Goal: Register for event/course

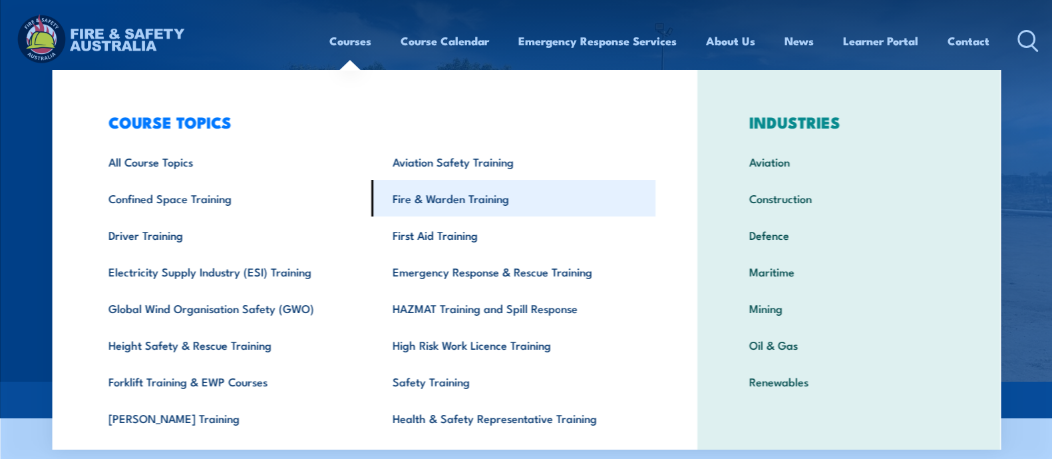
click at [443, 197] on link "Fire & Warden Training" at bounding box center [513, 198] width 284 height 37
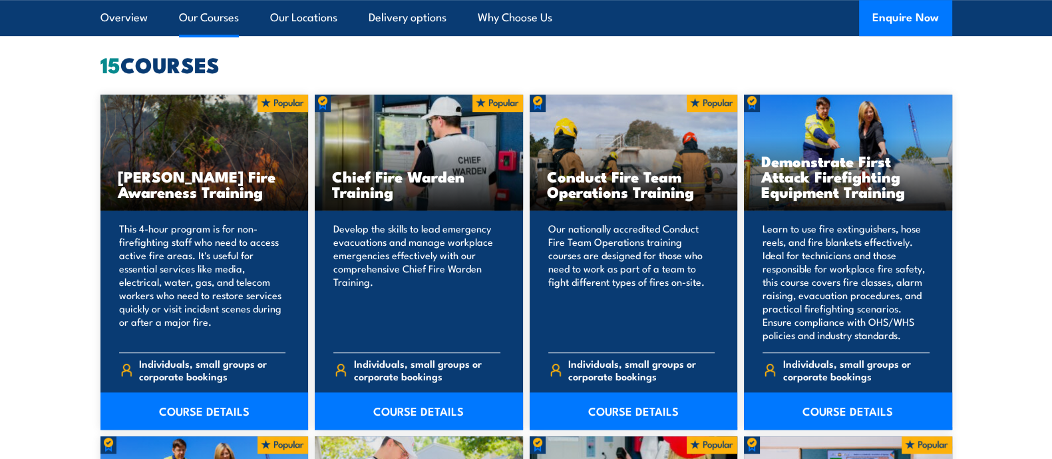
scroll to position [1038, 0]
click at [385, 406] on link "COURSE DETAILS" at bounding box center [419, 410] width 208 height 37
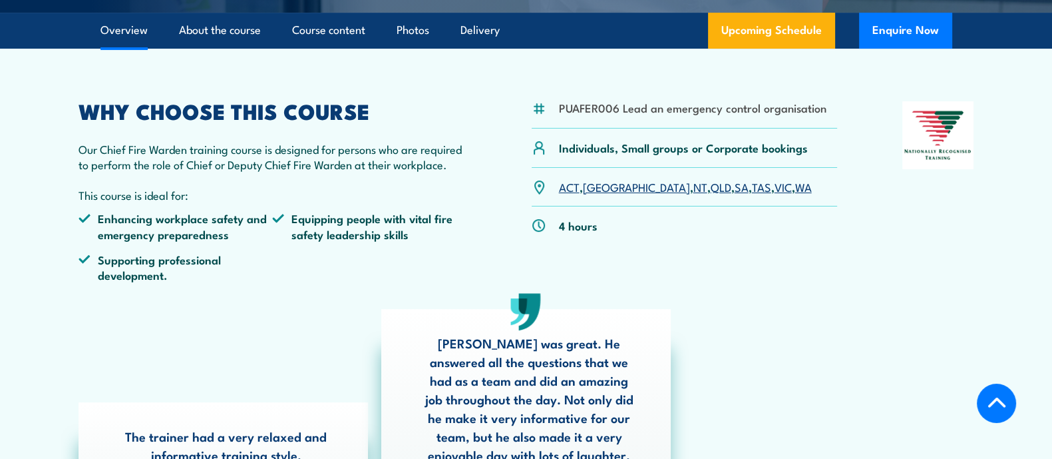
scroll to position [367, 0]
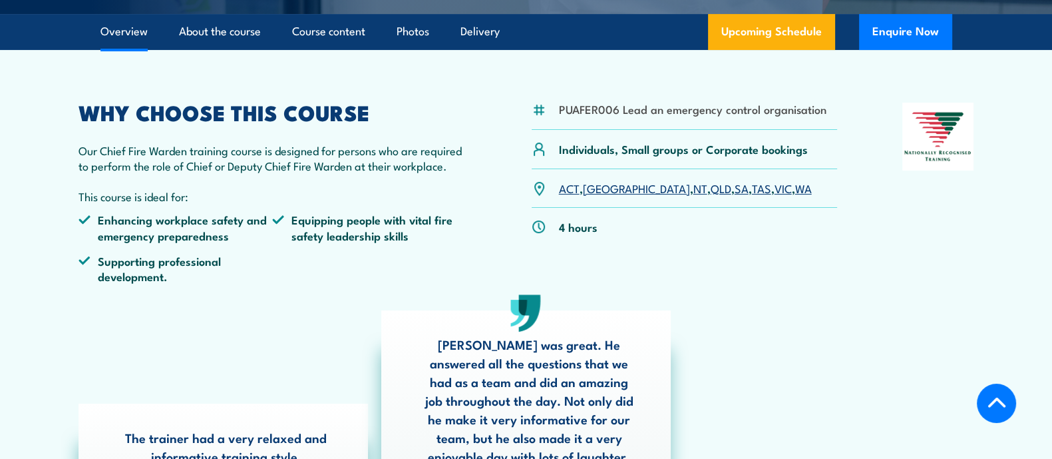
click at [775, 186] on link "VIC" at bounding box center [783, 188] width 17 height 16
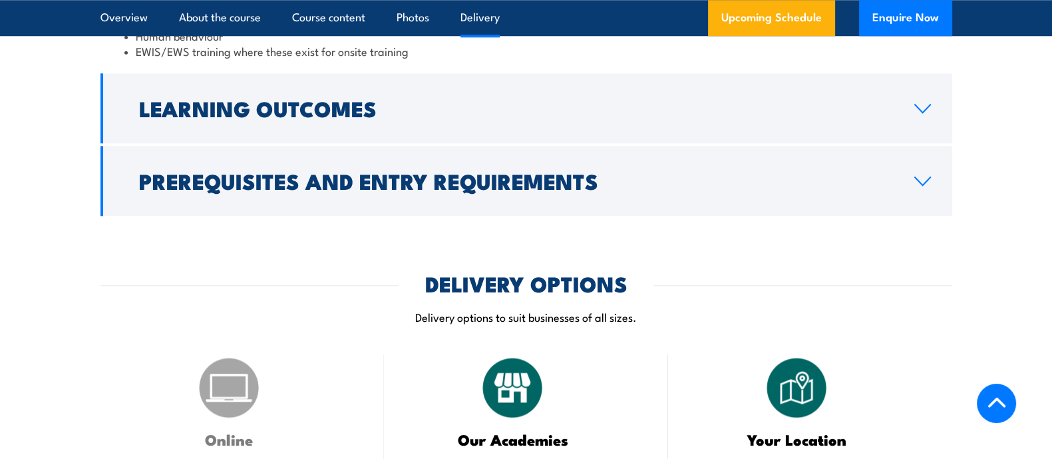
scroll to position [1805, 0]
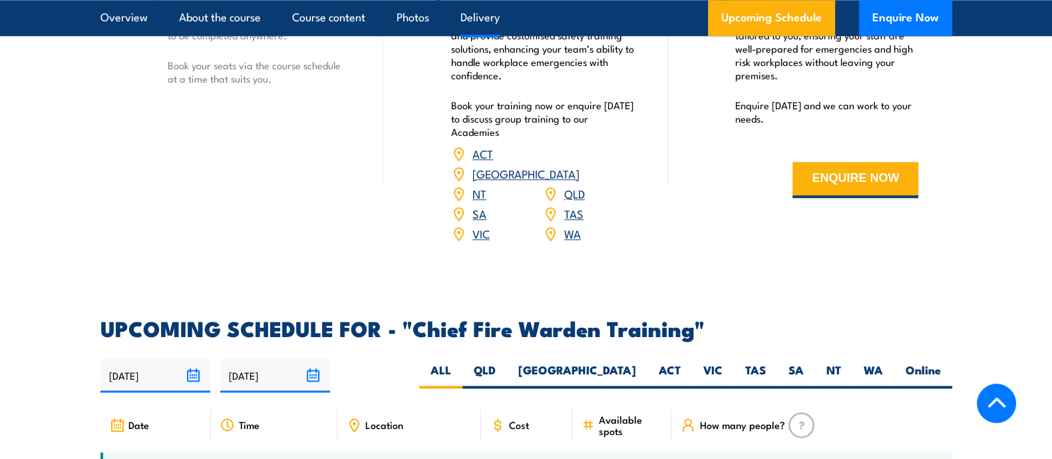
scroll to position [2106, 0]
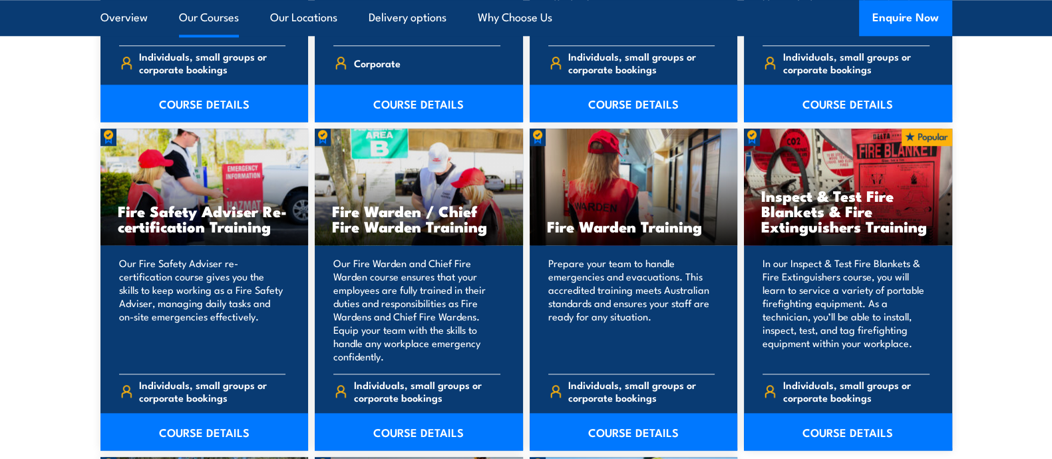
scroll to position [1688, 0]
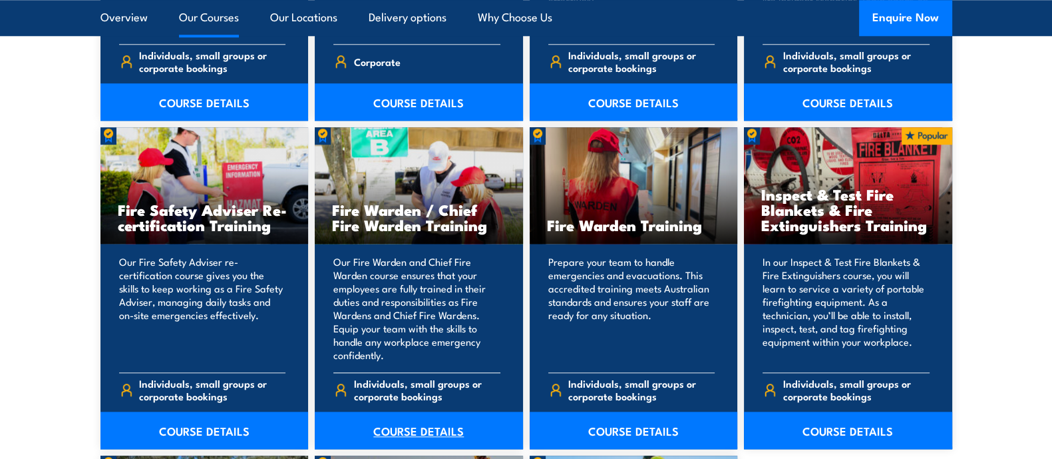
click at [397, 437] on link "COURSE DETAILS" at bounding box center [419, 429] width 208 height 37
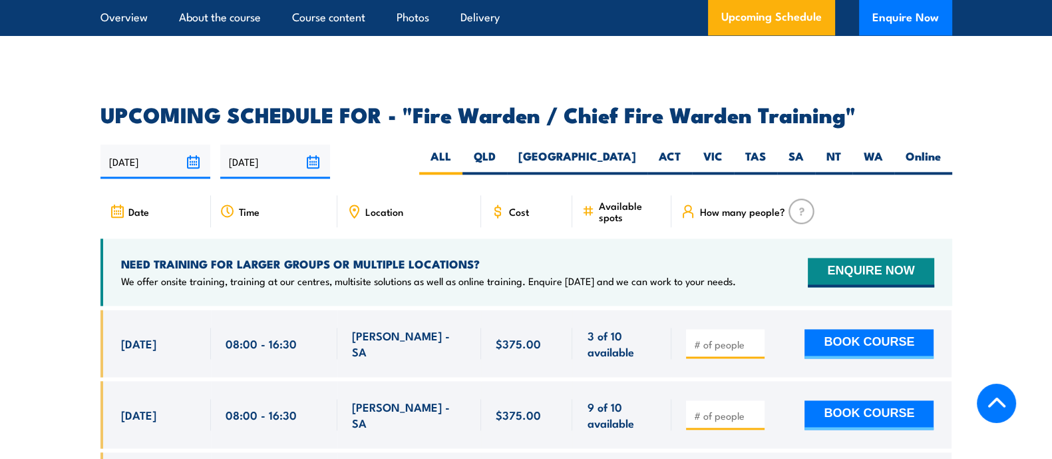
scroll to position [2291, 0]
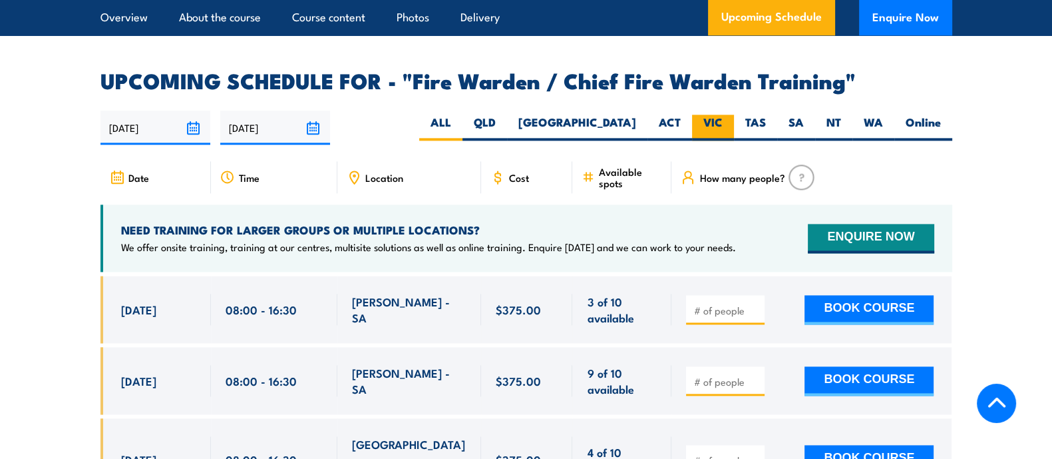
click at [712, 122] on label "VIC" at bounding box center [713, 127] width 42 height 26
click at [723, 122] on input "VIC" at bounding box center [727, 118] width 9 height 9
radio input "true"
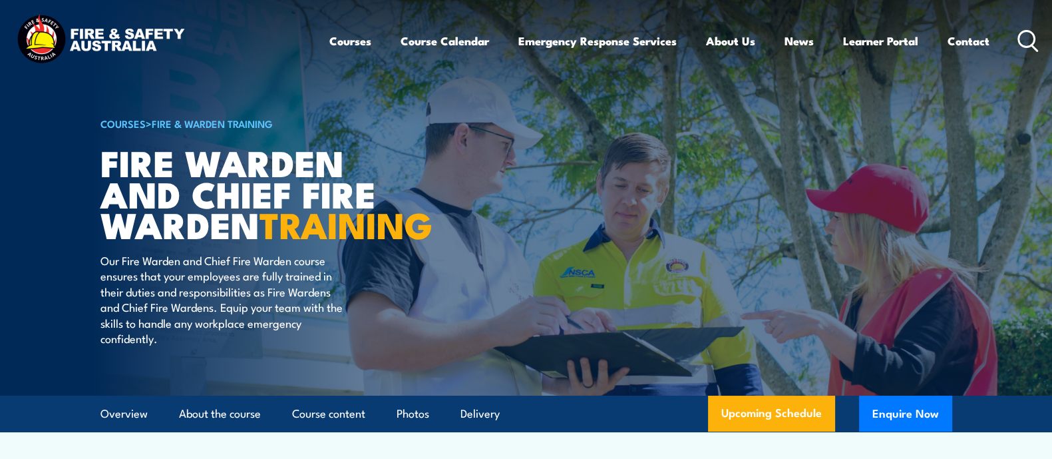
click at [1033, 37] on icon at bounding box center [1028, 41] width 21 height 22
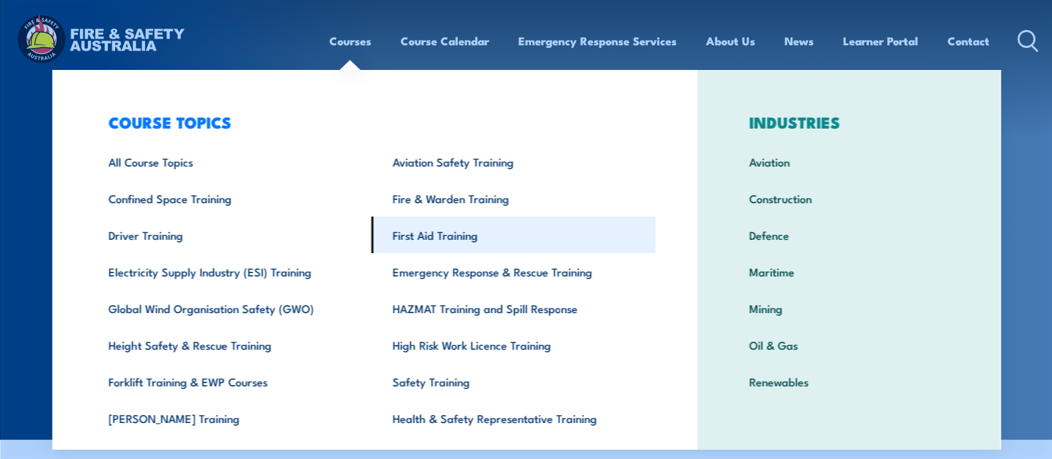
click at [423, 228] on link "First Aid Training" at bounding box center [513, 234] width 284 height 37
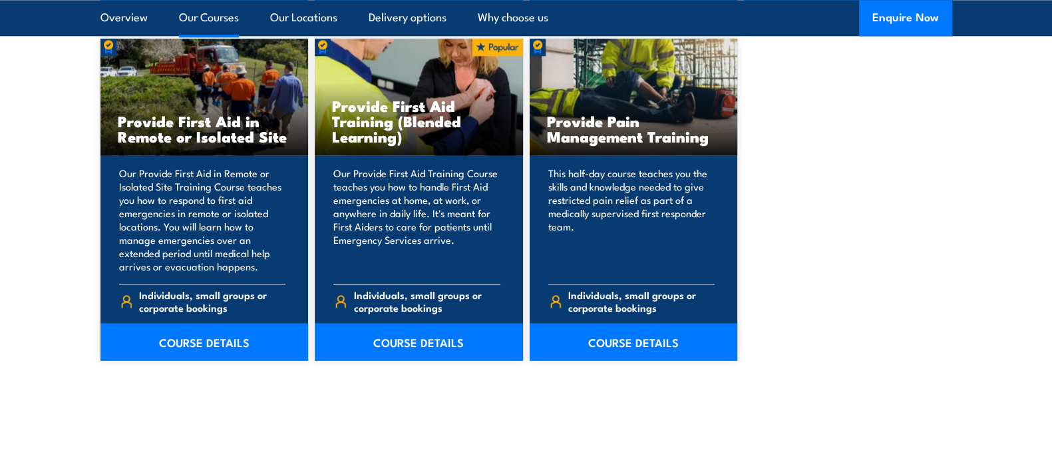
scroll to position [2038, 0]
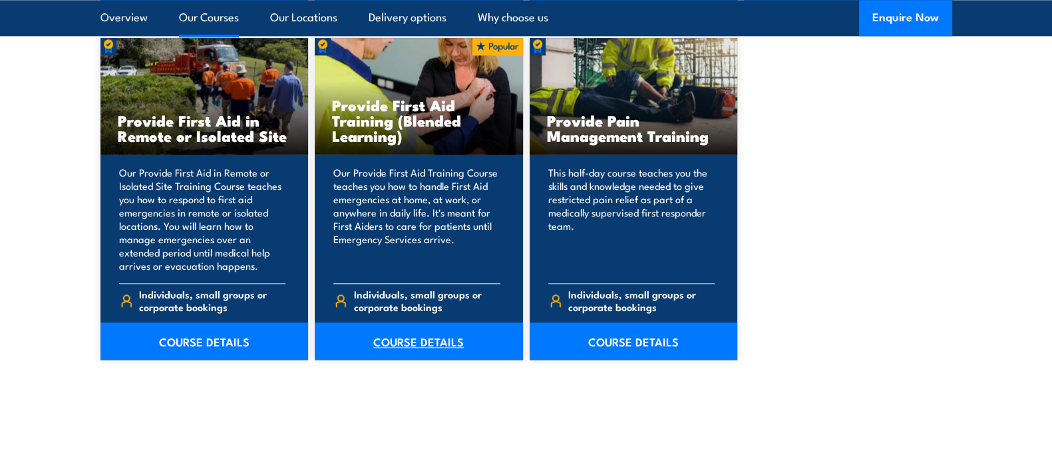
click at [417, 338] on link "COURSE DETAILS" at bounding box center [419, 340] width 208 height 37
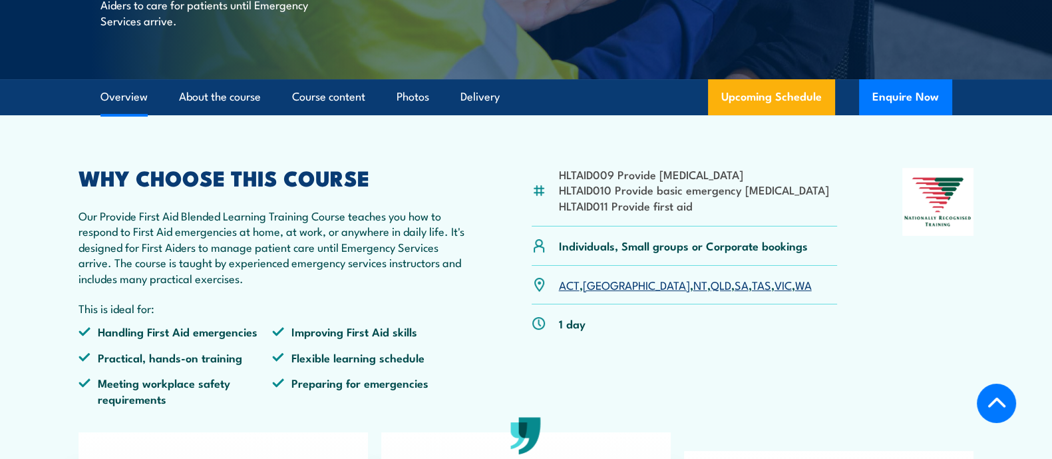
scroll to position [324, 0]
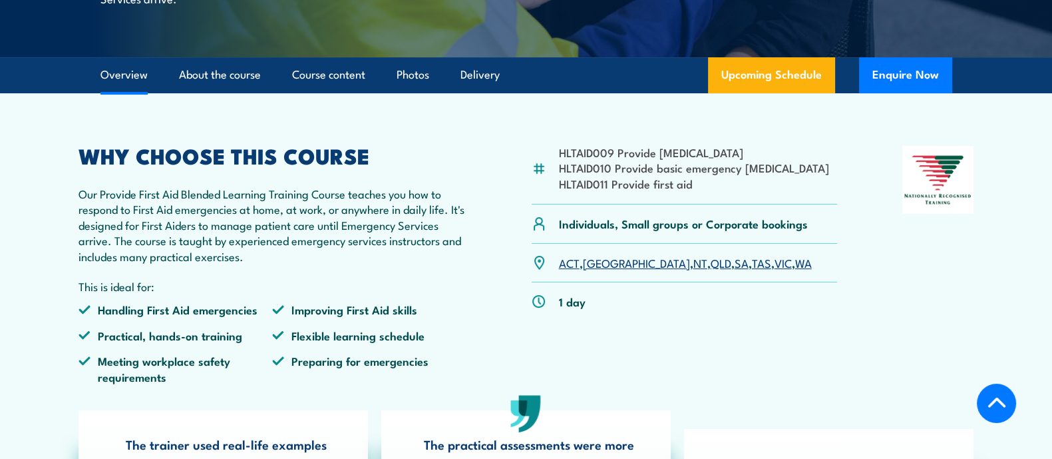
click at [775, 270] on link "VIC" at bounding box center [783, 262] width 17 height 16
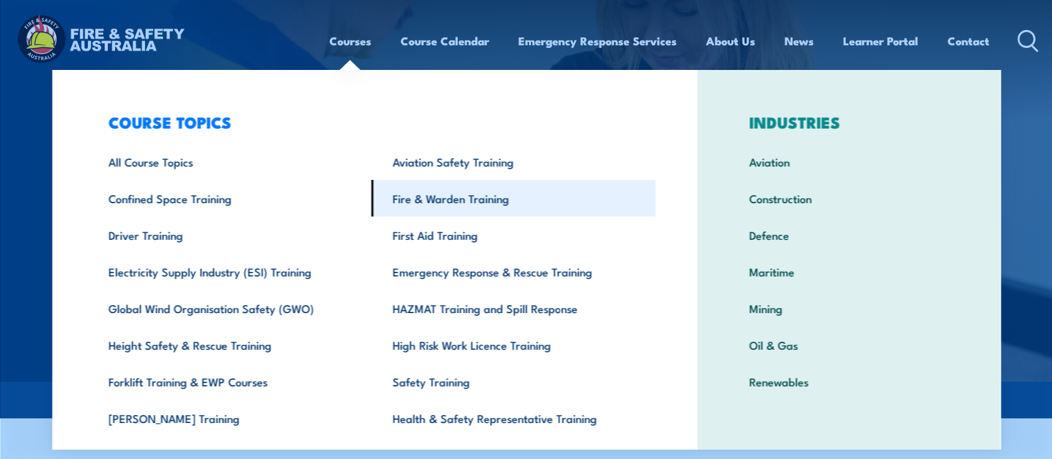
click at [431, 186] on link "Fire & Warden Training" at bounding box center [513, 198] width 284 height 37
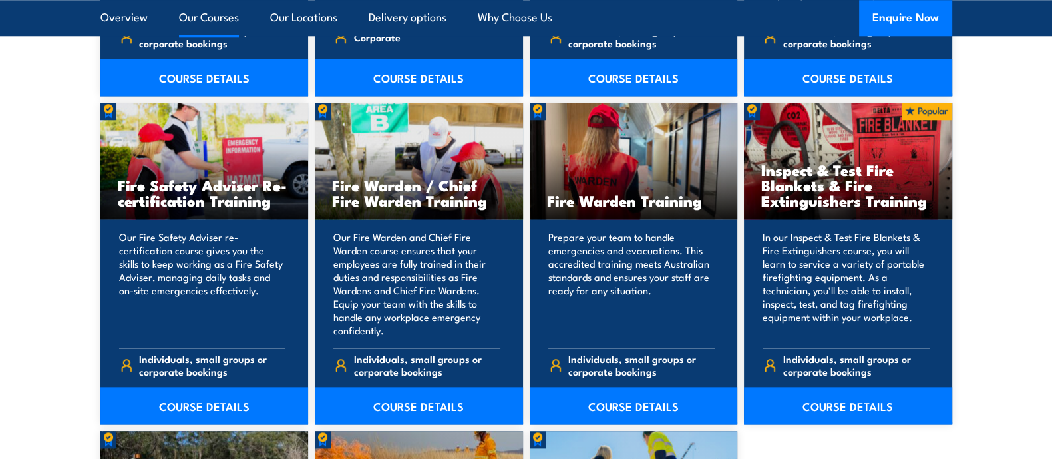
scroll to position [1721, 0]
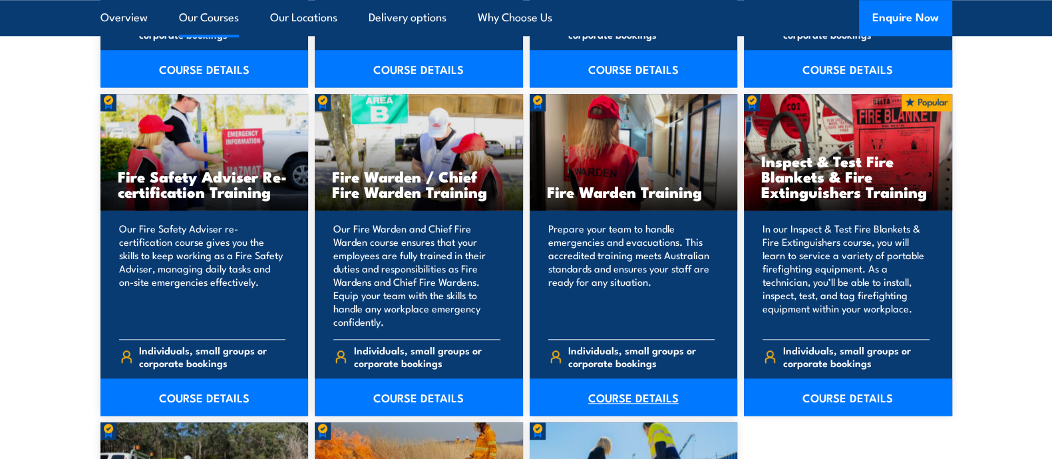
click at [616, 399] on link "COURSE DETAILS" at bounding box center [634, 396] width 208 height 37
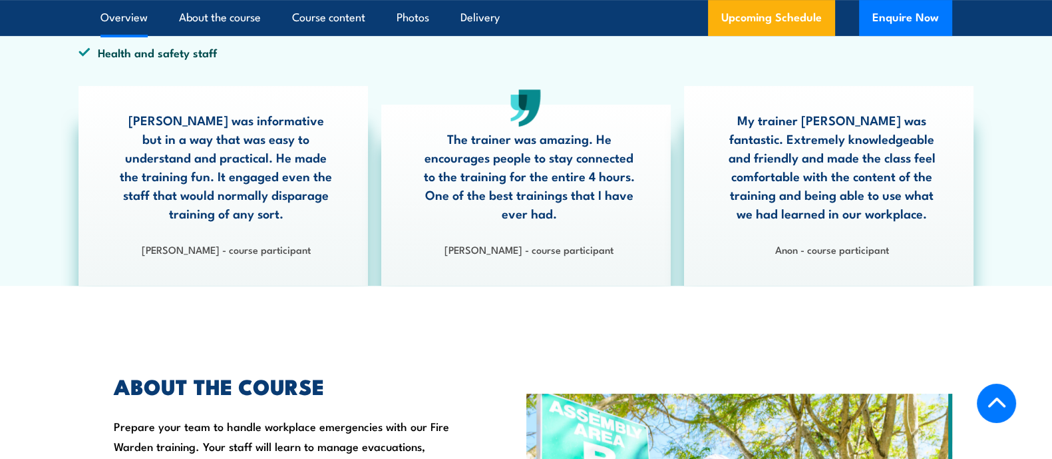
scroll to position [278, 0]
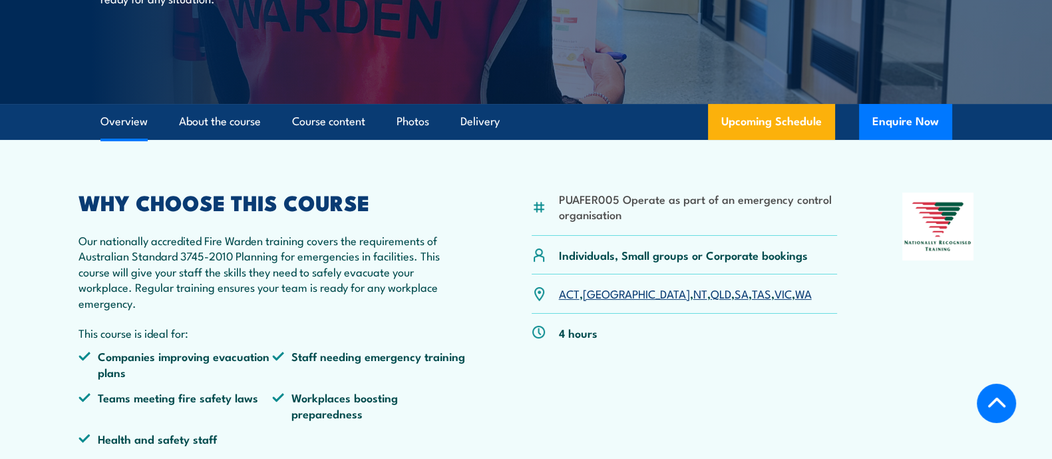
click at [775, 300] on link "VIC" at bounding box center [783, 293] width 17 height 16
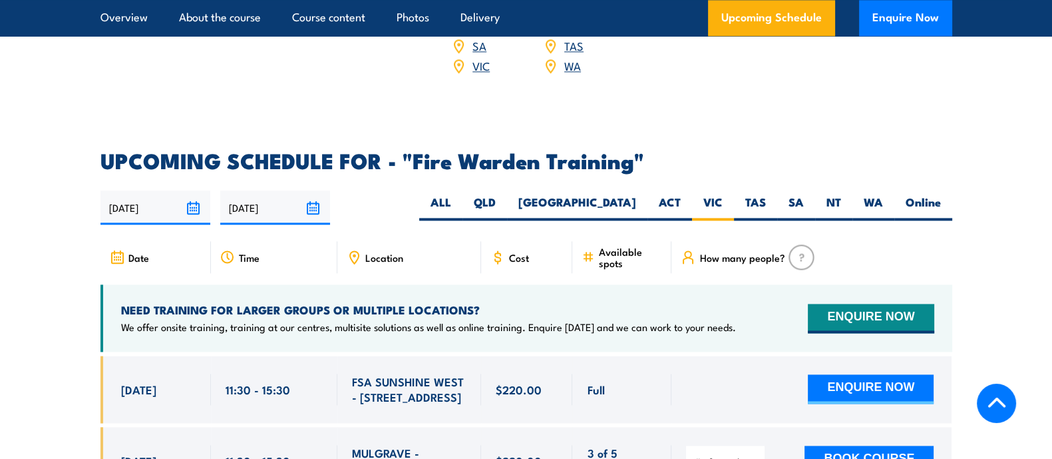
scroll to position [2345, 0]
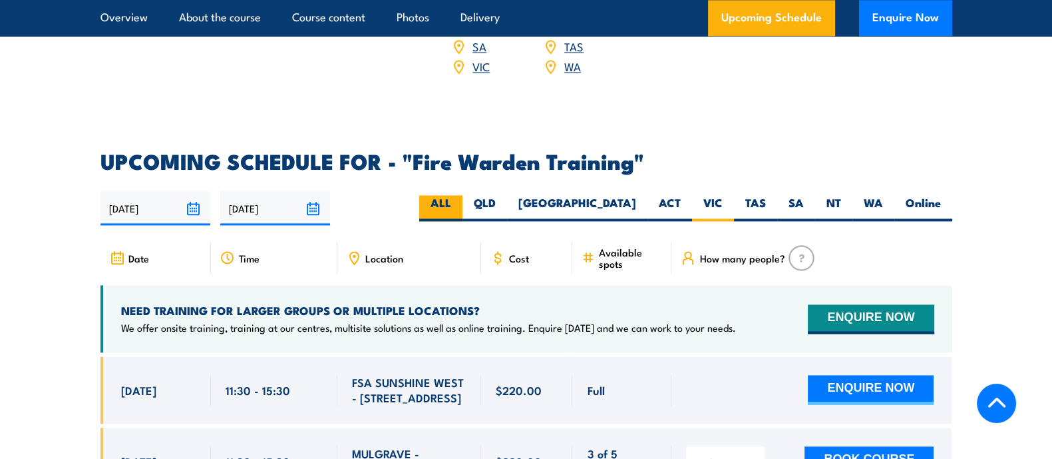
click at [463, 195] on label "ALL" at bounding box center [440, 208] width 43 height 26
click at [460, 195] on input "ALL" at bounding box center [455, 199] width 9 height 9
radio input "true"
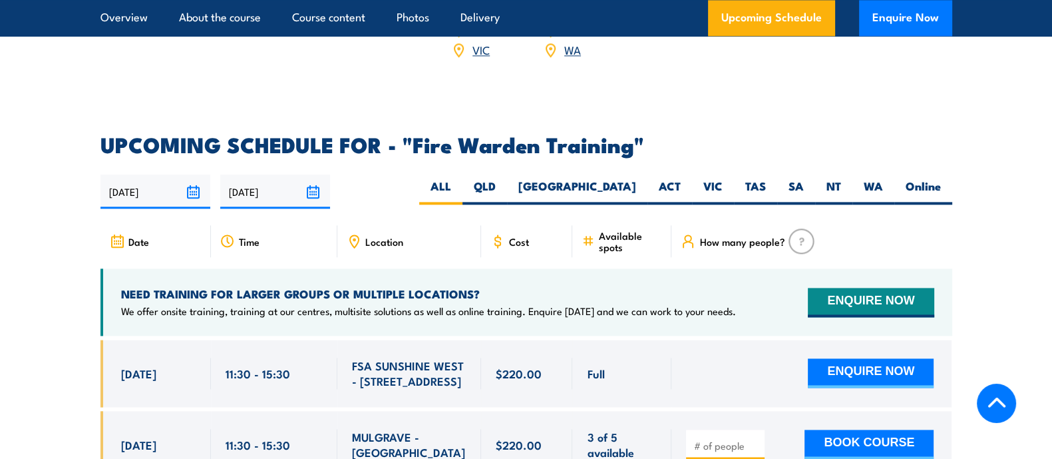
scroll to position [2362, 0]
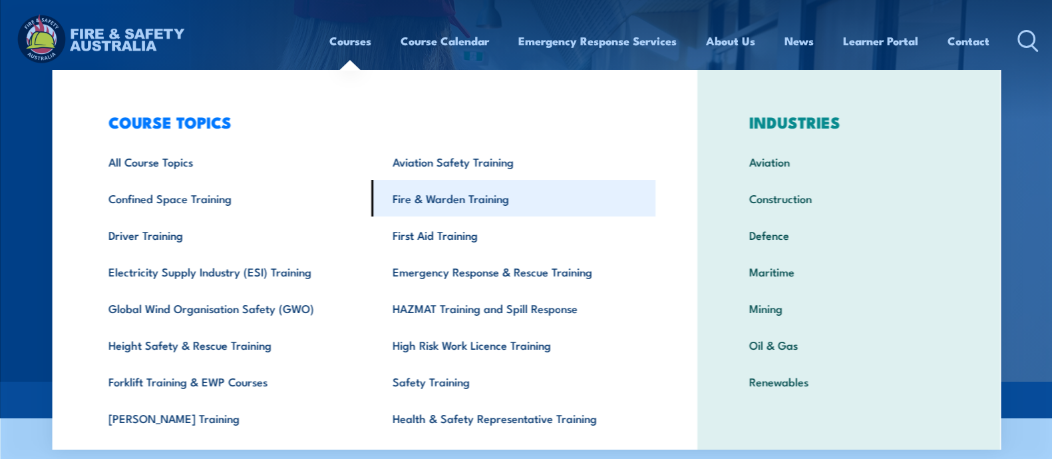
click at [426, 199] on link "Fire & Warden Training" at bounding box center [513, 198] width 284 height 37
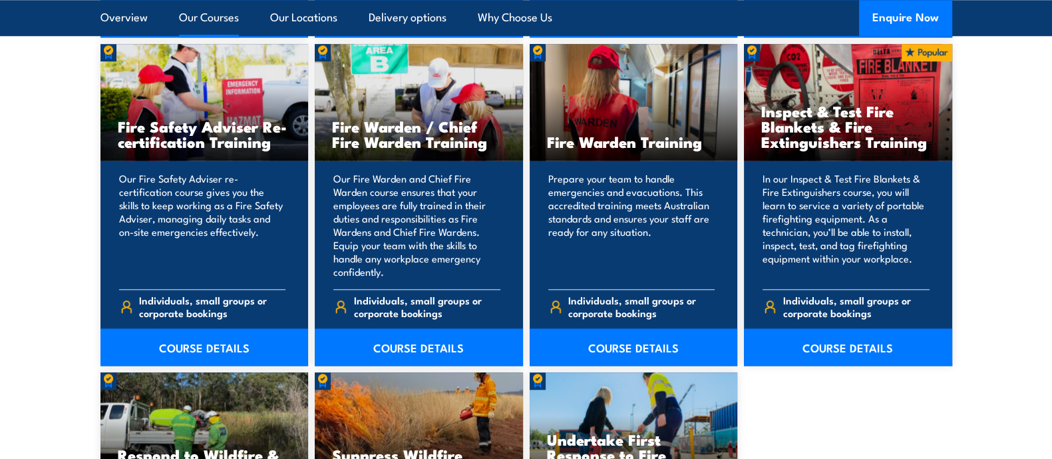
scroll to position [1770, 0]
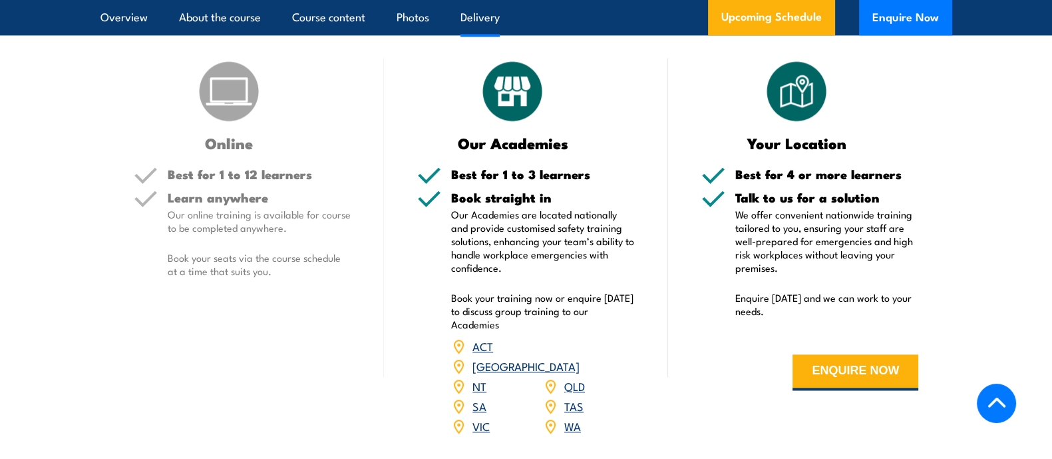
scroll to position [1860, 0]
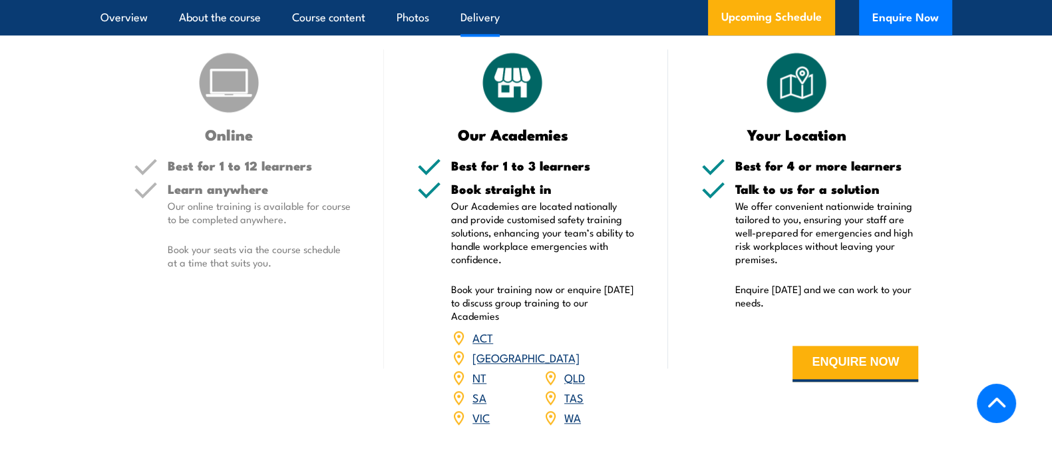
click at [480, 415] on link "VIC" at bounding box center [481, 417] width 17 height 16
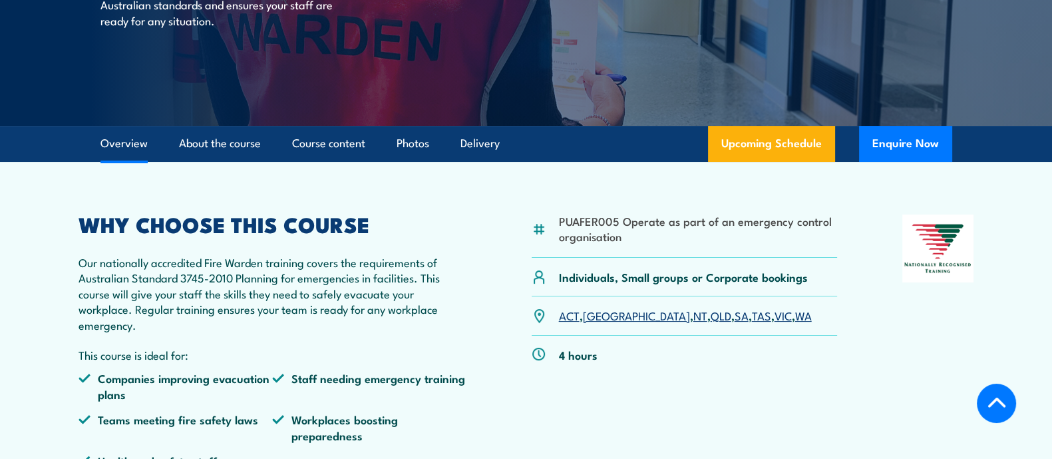
scroll to position [257, 0]
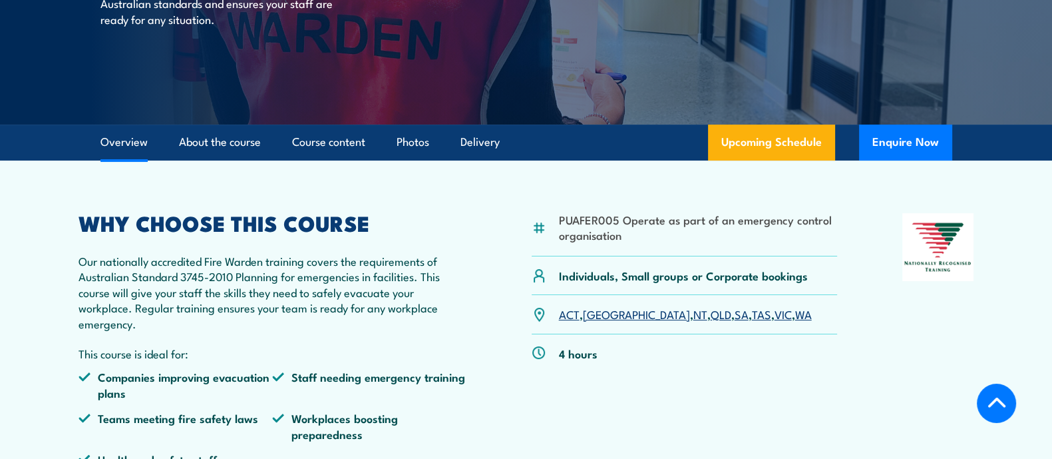
click at [775, 311] on link "VIC" at bounding box center [783, 314] width 17 height 16
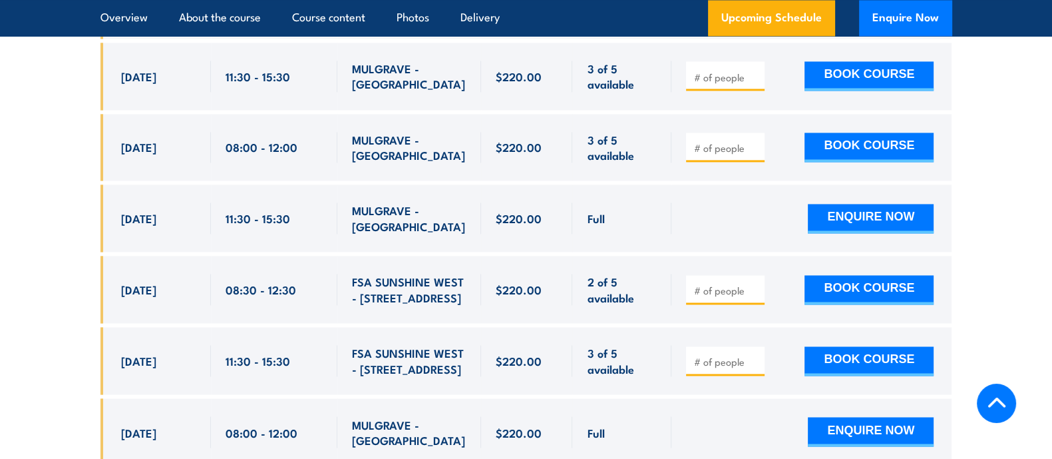
scroll to position [2729, 0]
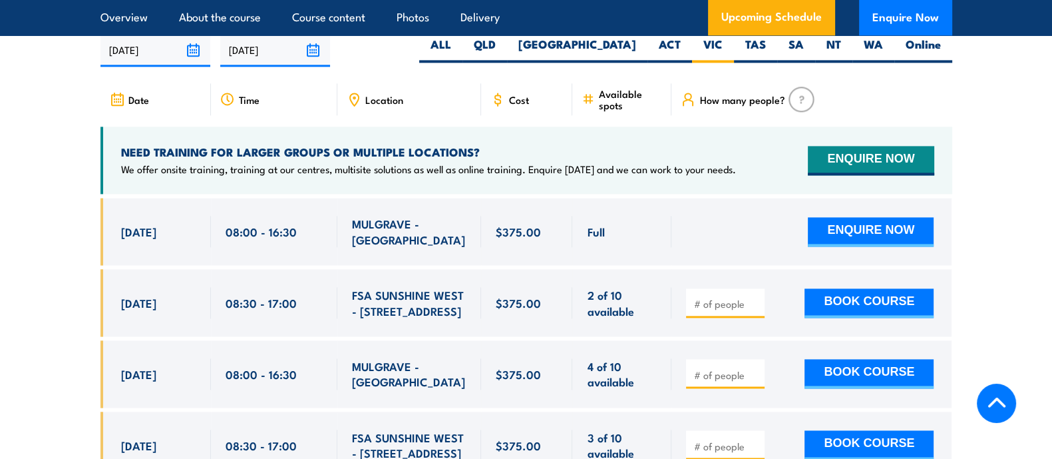
scroll to position [2370, 0]
